Goal: Find contact information: Obtain details needed to contact an individual or organization

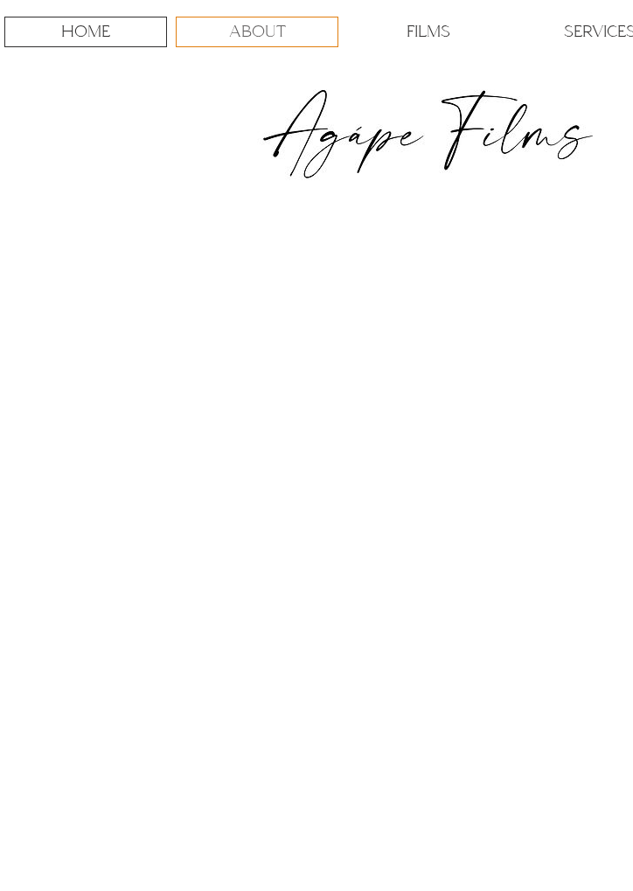
scroll to position [0, 224]
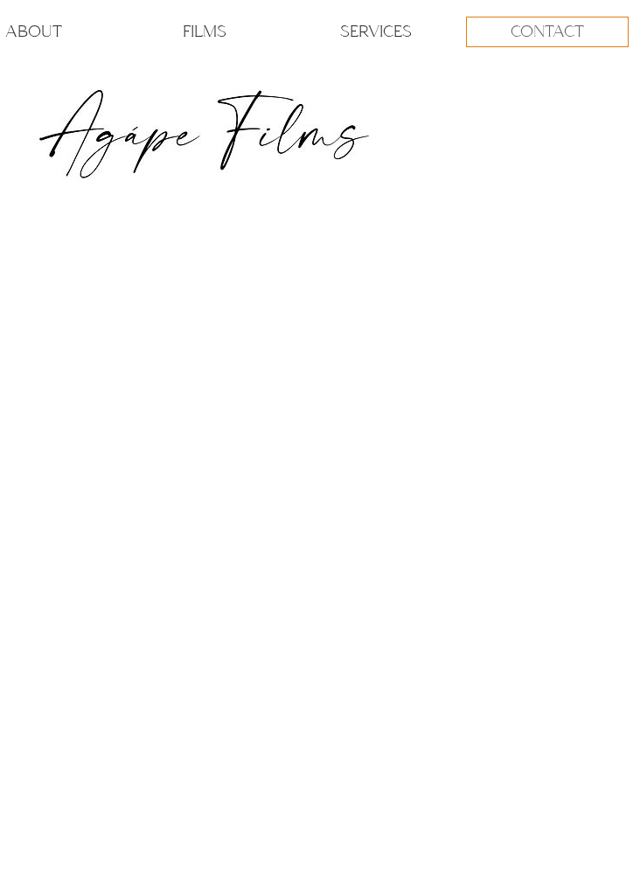
click at [544, 37] on p "CONTACT" at bounding box center [547, 31] width 73 height 29
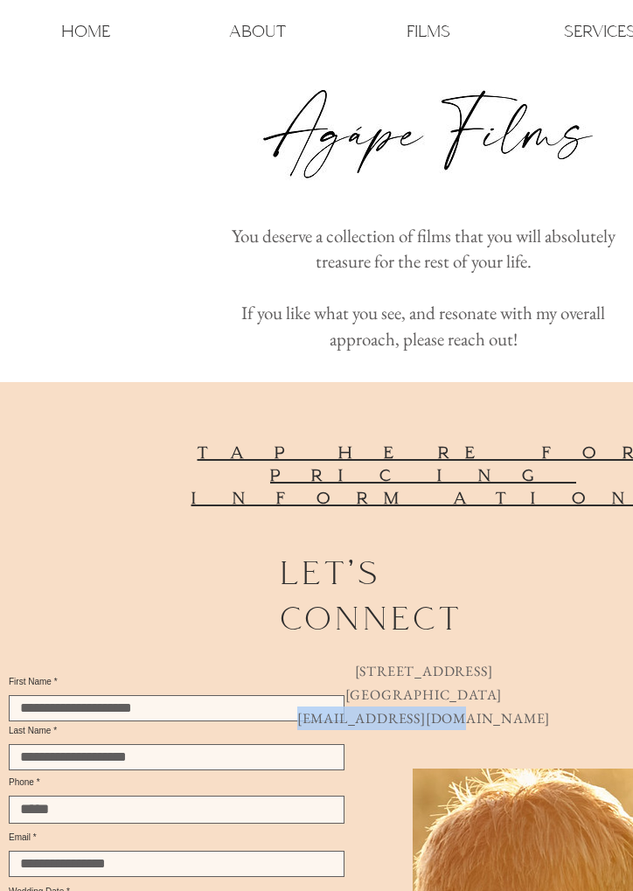
drag, startPoint x: 500, startPoint y: 628, endPoint x: 358, endPoint y: 629, distance: 141.6
click at [358, 706] on p "[EMAIL_ADDRESS][DOMAIN_NAME]" at bounding box center [424, 718] width 340 height 24
copy link "[EMAIL_ADDRESS][DOMAIN_NAME]"
click at [434, 248] on span "You deserve a collection of films that you will absolutely treasure for the res…" at bounding box center [424, 248] width 384 height 49
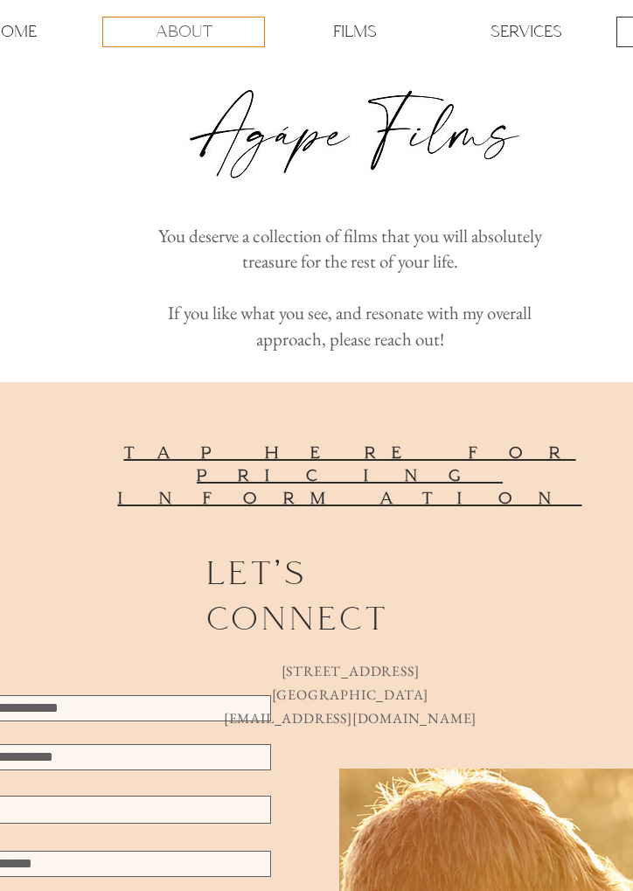
scroll to position [0, 73]
click at [197, 38] on p "ABOUT" at bounding box center [184, 31] width 57 height 29
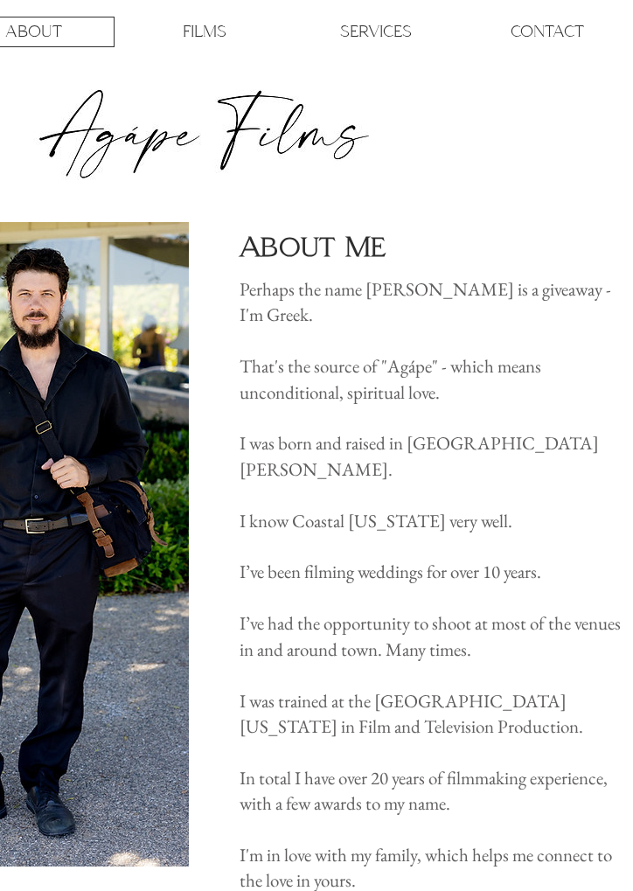
scroll to position [0, 224]
drag, startPoint x: 511, startPoint y: 289, endPoint x: 370, endPoint y: 293, distance: 141.7
click at [370, 293] on span "Perhaps the name [PERSON_NAME] is a giveaway - I'm Greek." at bounding box center [426, 301] width 372 height 49
copy span "[PERSON_NAME]"
click at [475, 197] on div "HOME ABOUT FILMS SERVICES CONTACT More Use tab to navigate through the menu ite…" at bounding box center [204, 111] width 857 height 223
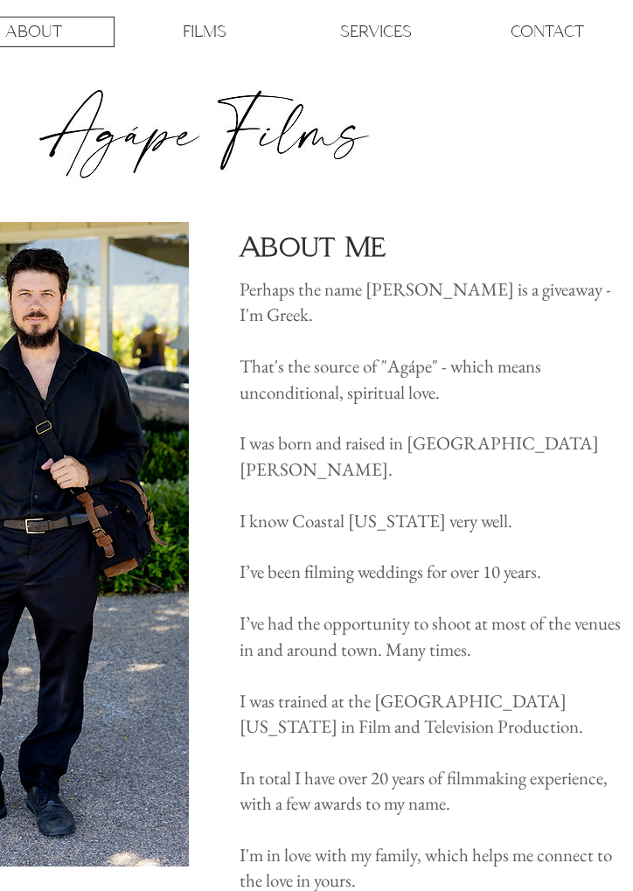
click at [486, 182] on div "HOME ABOUT FILMS SERVICES CONTACT More Use tab to navigate through the menu ite…" at bounding box center [204, 111] width 857 height 223
click at [480, 184] on div "HOME ABOUT FILMS SERVICES CONTACT More Use tab to navigate through the menu ite…" at bounding box center [204, 111] width 857 height 223
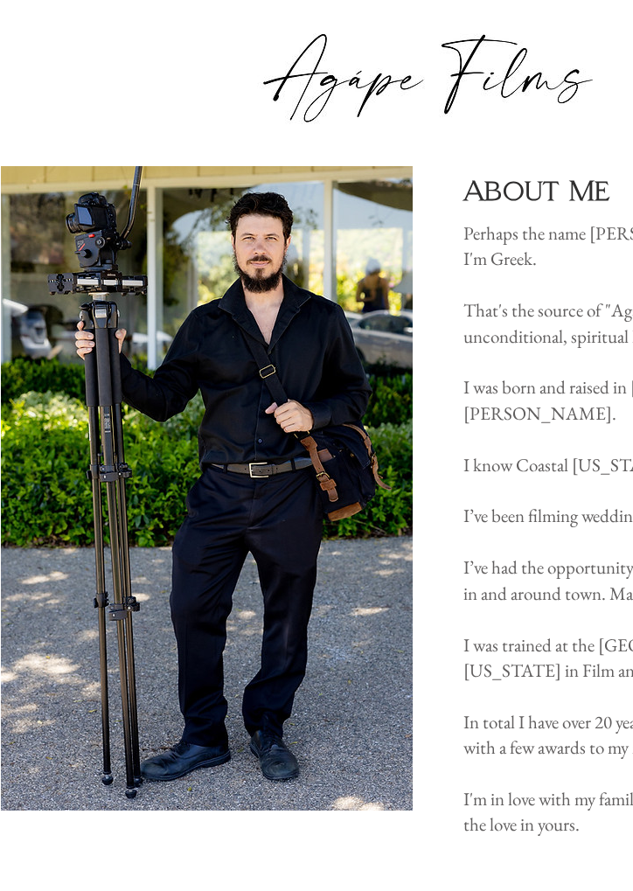
scroll to position [0, 0]
